Goal: Information Seeking & Learning: Find contact information

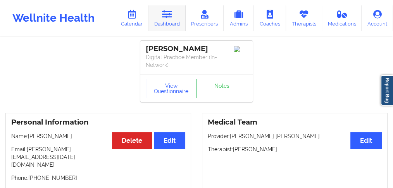
click at [167, 20] on link "Dashboard" at bounding box center [167, 18] width 37 height 26
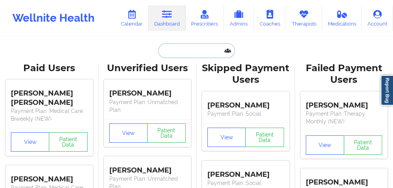
click at [181, 51] on input "text" at bounding box center [196, 50] width 77 height 15
paste input "[PERSON_NAME]"
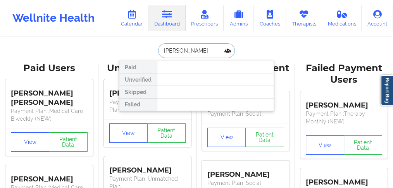
drag, startPoint x: 206, startPoint y: 51, endPoint x: 186, endPoint y: 52, distance: 19.8
click at [186, 52] on input "[PERSON_NAME]" at bounding box center [196, 50] width 77 height 15
type input "[PERSON_NAME]"
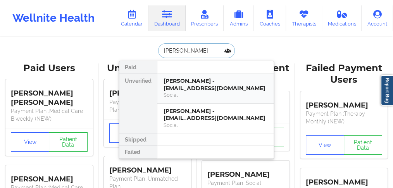
click at [190, 84] on div "[PERSON_NAME] - [EMAIL_ADDRESS][DOMAIN_NAME]" at bounding box center [216, 85] width 104 height 14
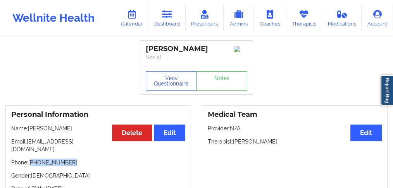
drag, startPoint x: 73, startPoint y: 157, endPoint x: 105, endPoint y: 123, distance: 47.5
click at [32, 159] on p "Phone: [PHONE_NUMBER]" at bounding box center [98, 163] width 174 height 8
copy p "[PHONE_NUMBER]"
click at [169, 22] on link "Dashboard" at bounding box center [167, 18] width 37 height 26
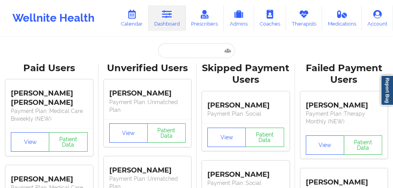
drag, startPoint x: 196, startPoint y: 41, endPoint x: 199, endPoint y: 50, distance: 10.0
click at [197, 53] on input "text" at bounding box center [196, 50] width 77 height 15
paste input "[PERSON_NAME]"
type input "[PERSON_NAME]"
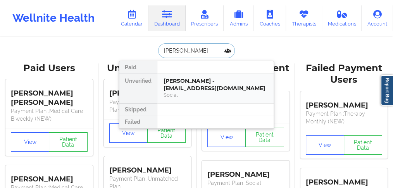
click at [184, 88] on div "[PERSON_NAME] - [EMAIL_ADDRESS][DOMAIN_NAME]" at bounding box center [216, 85] width 104 height 14
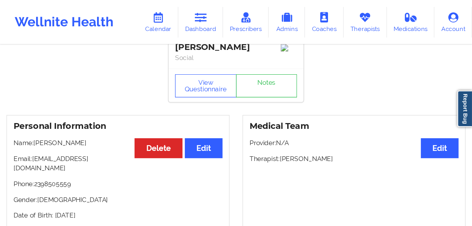
scroll to position [31, 0]
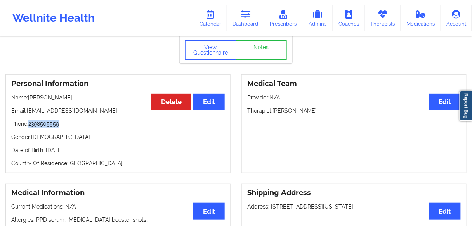
drag, startPoint x: 64, startPoint y: 128, endPoint x: 33, endPoint y: 125, distance: 31.2
click at [29, 126] on p "Phone: [PHONE_NUMBER]" at bounding box center [117, 124] width 213 height 8
copy p "2398505559"
click at [75, 126] on p "Phone: [PHONE_NUMBER]" at bounding box center [117, 124] width 213 height 8
click at [47, 126] on p "Phone: [PHONE_NUMBER]" at bounding box center [117, 124] width 213 height 8
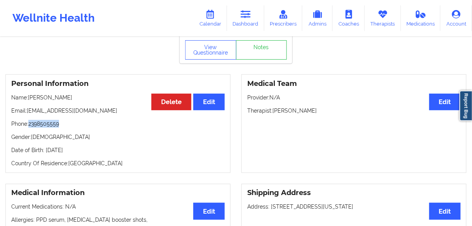
click at [47, 126] on p "Phone: [PHONE_NUMBER]" at bounding box center [117, 124] width 213 height 8
copy p "2398505559"
click at [73, 131] on div "Personal Information Edit Delete Name: [PERSON_NAME] Email: [EMAIL_ADDRESS][DOM…" at bounding box center [117, 123] width 225 height 99
drag, startPoint x: 69, startPoint y: 128, endPoint x: 33, endPoint y: 123, distance: 37.1
click at [29, 126] on p "Phone: [PHONE_NUMBER]" at bounding box center [117, 124] width 213 height 8
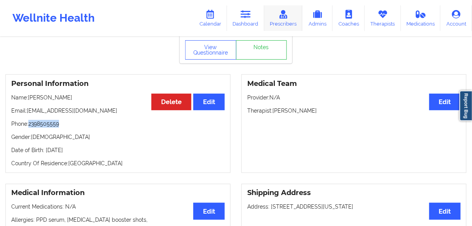
copy p "2398505559"
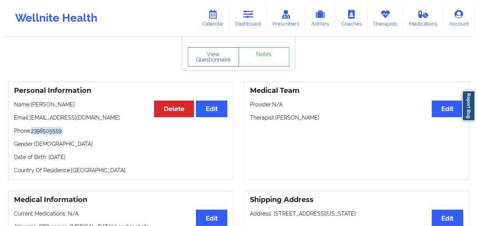
scroll to position [0, 0]
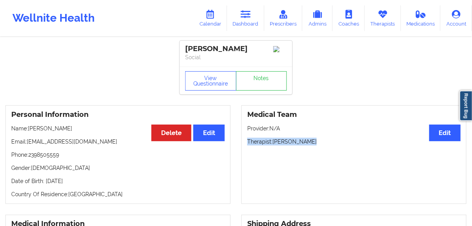
drag, startPoint x: 306, startPoint y: 145, endPoint x: 248, endPoint y: 145, distance: 57.8
click at [248, 145] on p "Therapist: [PERSON_NAME]" at bounding box center [353, 142] width 213 height 8
copy p "Therapist: [PERSON_NAME]"
click at [211, 24] on link "Calendar" at bounding box center [210, 18] width 33 height 26
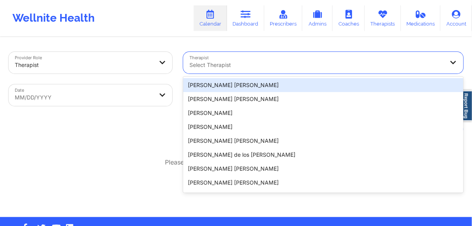
click at [220, 66] on div at bounding box center [316, 64] width 254 height 9
paste input "Therapist: [PERSON_NAME]"
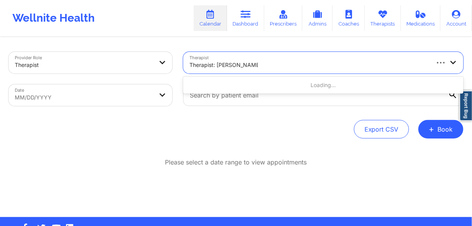
drag, startPoint x: 219, startPoint y: 65, endPoint x: 168, endPoint y: 62, distance: 50.9
click at [168, 62] on div "Provider Role Therapist Therapist Use Up and Down to choose options, press Ente…" at bounding box center [235, 79] width 465 height 65
type input "[PERSON_NAME]"
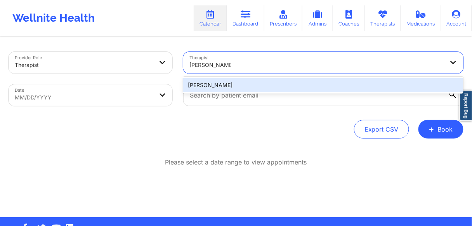
click at [210, 62] on input "[PERSON_NAME]" at bounding box center [209, 65] width 41 height 8
click at [204, 86] on div "[PERSON_NAME]" at bounding box center [323, 85] width 280 height 14
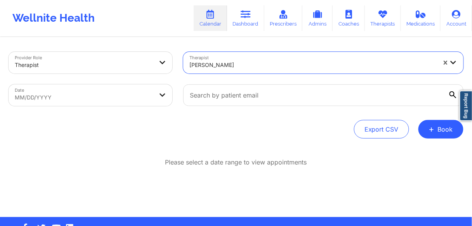
select select "2025-8"
select select "2025-9"
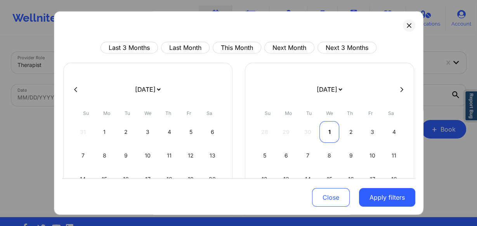
click at [327, 128] on div "1" at bounding box center [329, 132] width 20 height 22
select select "2025-9"
select select "2025-10"
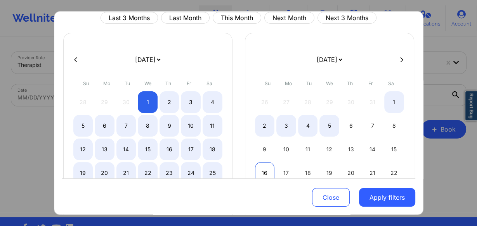
select select "2025-9"
select select "2025-10"
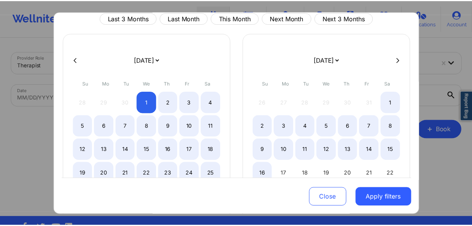
scroll to position [62, 0]
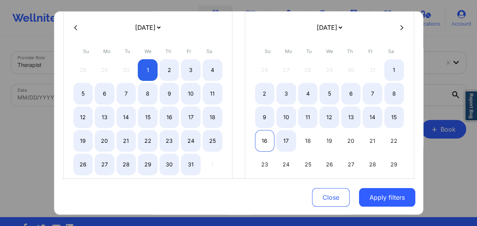
select select "2025-9"
select select "2025-10"
click at [263, 141] on div "16" at bounding box center [265, 141] width 20 height 22
select select "2025-9"
select select "2025-10"
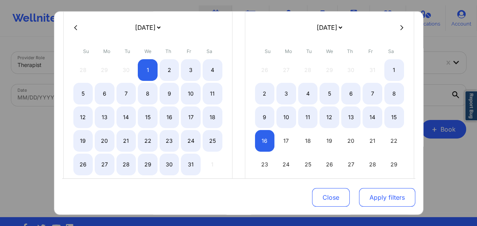
click at [337, 161] on button "Apply filters" at bounding box center [387, 197] width 56 height 19
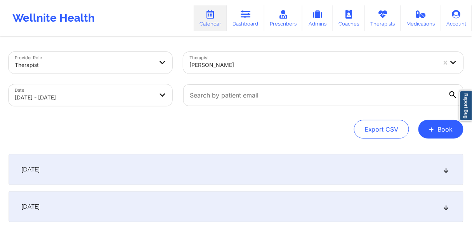
click at [40, 161] on span "[DATE]" at bounding box center [30, 170] width 18 height 8
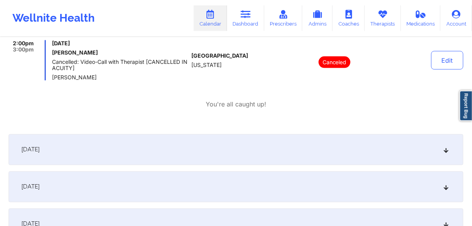
scroll to position [279, 0]
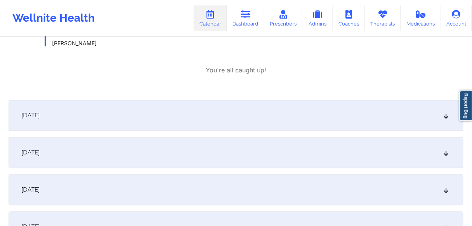
click at [40, 115] on span "[DATE]" at bounding box center [30, 116] width 18 height 8
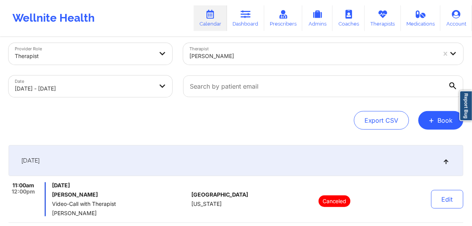
scroll to position [0, 0]
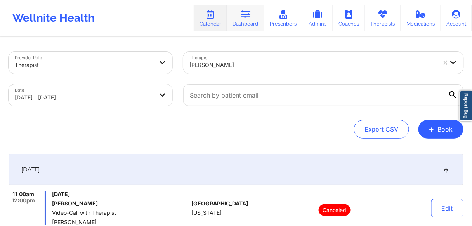
click at [246, 25] on link "Dashboard" at bounding box center [245, 18] width 37 height 26
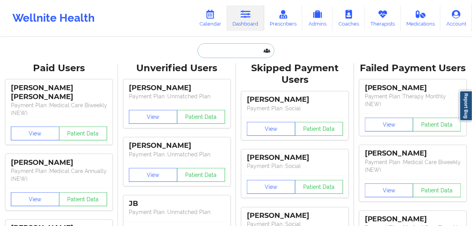
click at [228, 54] on input "text" at bounding box center [235, 50] width 77 height 15
paste input "[PERSON_NAME]"
type input "[PERSON_NAME]"
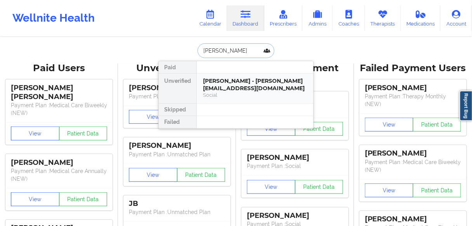
click at [227, 86] on div "[PERSON_NAME] - [PERSON_NAME][EMAIL_ADDRESS][DOMAIN_NAME]" at bounding box center [255, 85] width 104 height 14
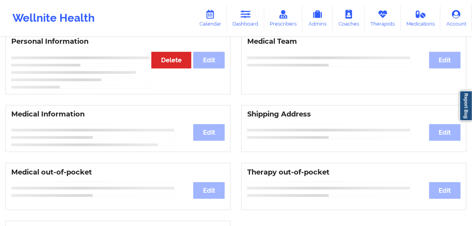
scroll to position [75, 0]
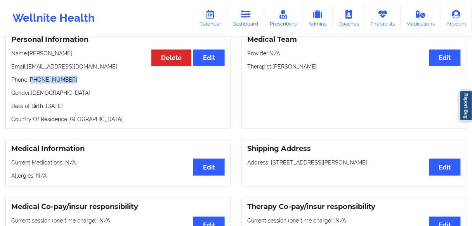
drag, startPoint x: 72, startPoint y: 83, endPoint x: 32, endPoint y: 83, distance: 40.3
click at [32, 83] on p "Phone: [PHONE_NUMBER]" at bounding box center [117, 80] width 213 height 8
copy p "[PHONE_NUMBER]"
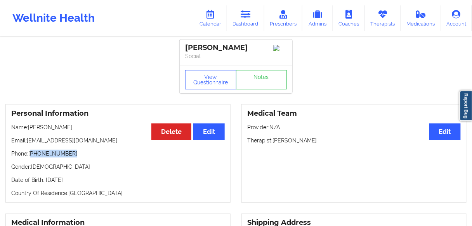
scroll to position [0, 0]
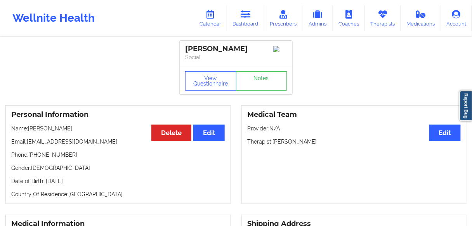
click at [68, 161] on div "Personal Information Edit Delete Name: [PERSON_NAME] Email: [EMAIL_ADDRESS][DOM…" at bounding box center [117, 154] width 225 height 99
drag, startPoint x: 53, startPoint y: 158, endPoint x: 31, endPoint y: 158, distance: 21.3
click at [31, 158] on p "Phone: [PHONE_NUMBER]" at bounding box center [117, 155] width 213 height 8
copy p "[PHONE_NUMBER]"
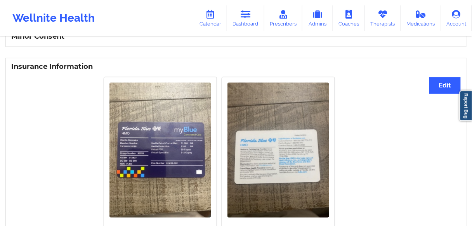
scroll to position [474, 0]
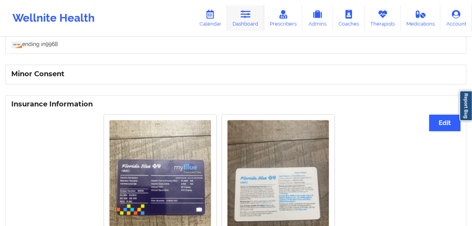
click at [243, 21] on link "Dashboard" at bounding box center [245, 18] width 37 height 26
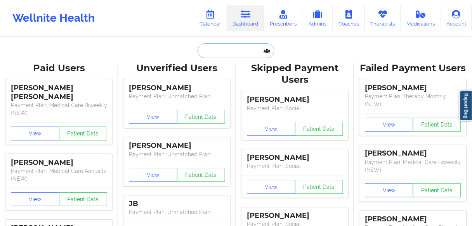
click at [225, 48] on input "text" at bounding box center [235, 50] width 77 height 15
paste input "[PERSON_NAME]"
type input "[PERSON_NAME]"
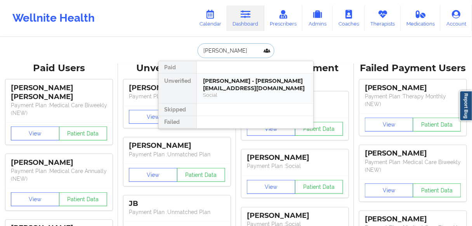
click at [216, 84] on div "[PERSON_NAME] - [PERSON_NAME][EMAIL_ADDRESS][DOMAIN_NAME]" at bounding box center [255, 85] width 104 height 14
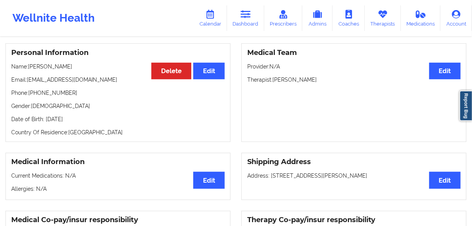
scroll to position [75, 0]
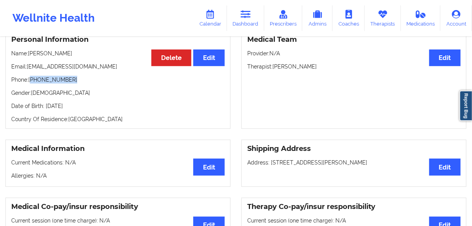
drag, startPoint x: 77, startPoint y: 85, endPoint x: 31, endPoint y: 83, distance: 46.2
click at [31, 83] on p "Phone: [PHONE_NUMBER]" at bounding box center [117, 80] width 213 height 8
copy p "[PHONE_NUMBER]"
